Goal: Obtain resource: Obtain resource

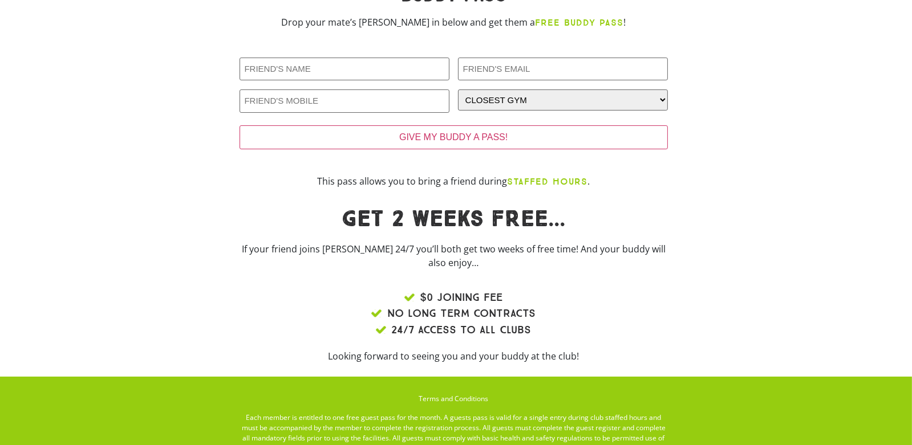
click at [517, 178] on b "STAFFED HOURS" at bounding box center [547, 181] width 80 height 11
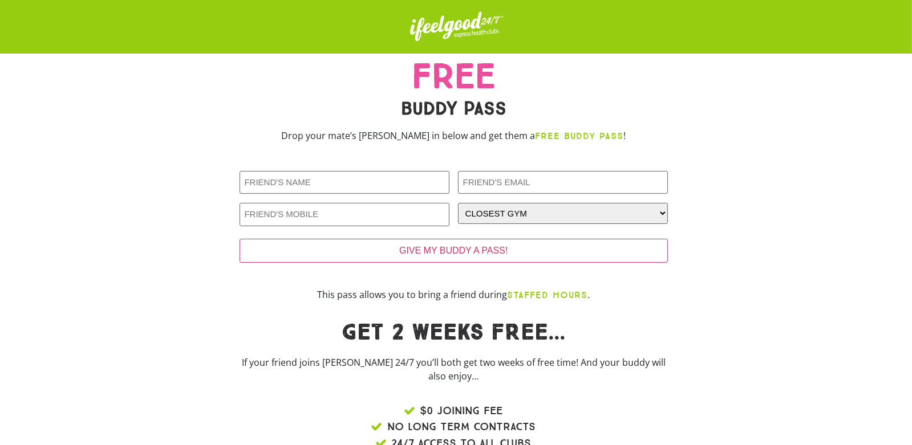
click at [541, 294] on b "STAFFED HOURS" at bounding box center [547, 295] width 80 height 11
click at [378, 185] on input "Friends Name (Required)" at bounding box center [345, 182] width 210 height 23
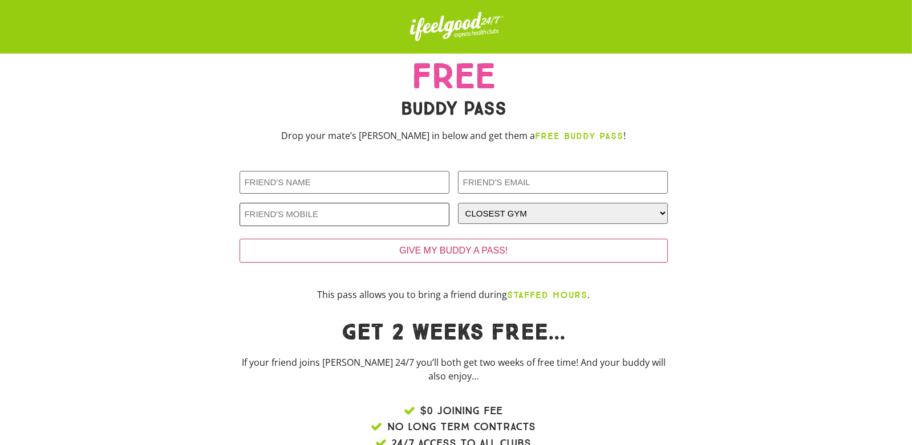
click at [380, 220] on input "Friends Phone (Required)" at bounding box center [345, 214] width 210 height 23
click at [504, 184] on input "Friends Email (Required)" at bounding box center [563, 182] width 210 height 23
click at [705, 157] on div at bounding box center [747, 219] width 148 height 125
click at [660, 210] on select "CLOSEST GYM [GEOGRAPHIC_DATA] Calamvale [GEOGRAPHIC_DATA] [GEOGRAPHIC_DATA] [GE…" at bounding box center [563, 213] width 210 height 21
drag, startPoint x: 758, startPoint y: 116, endPoint x: 748, endPoint y: 135, distance: 20.9
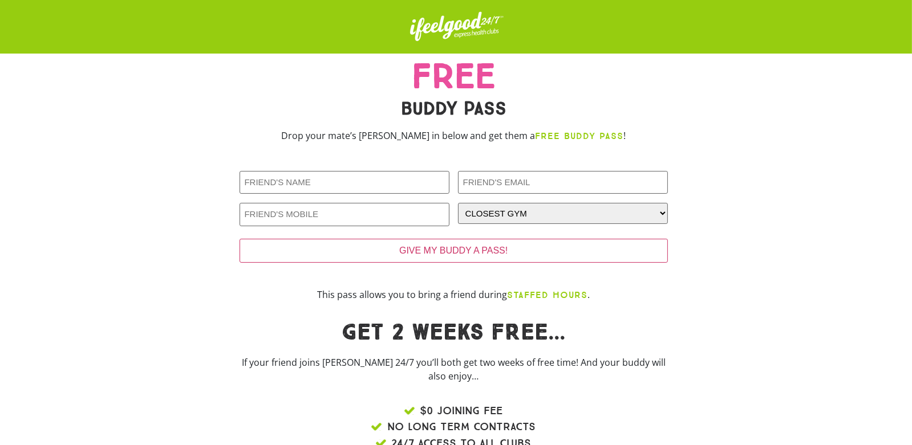
click at [758, 116] on div at bounding box center [747, 105] width 148 height 103
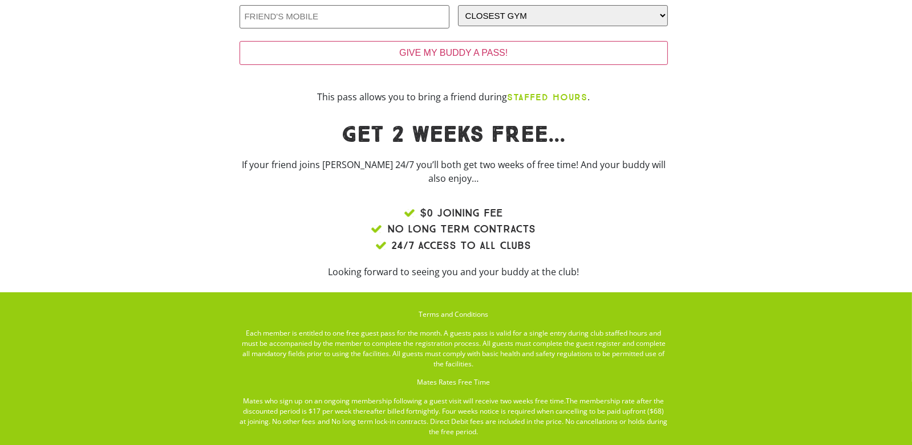
scroll to position [213, 0]
